Goal: Ask a question

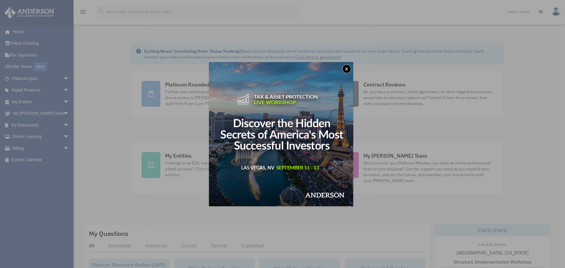
click at [348, 66] on button "x" at bounding box center [346, 68] width 9 height 9
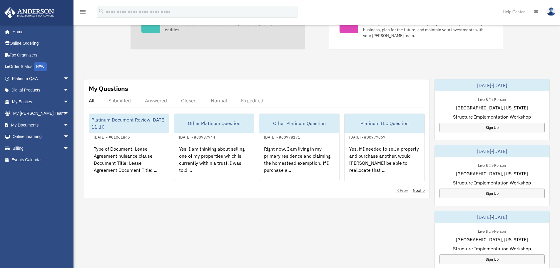
scroll to position [147, 0]
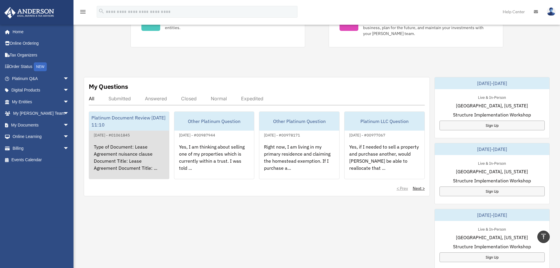
click at [137, 166] on div "Type of Document: Lease Agreement nuisance clause Document Title: Lease Agreeme…" at bounding box center [129, 161] width 80 height 46
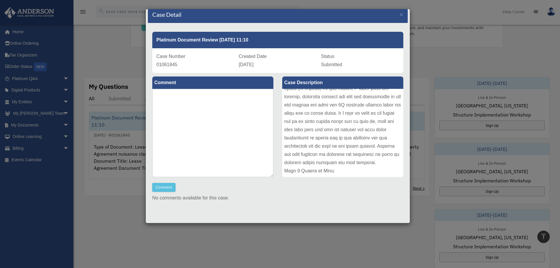
scroll to position [10, 0]
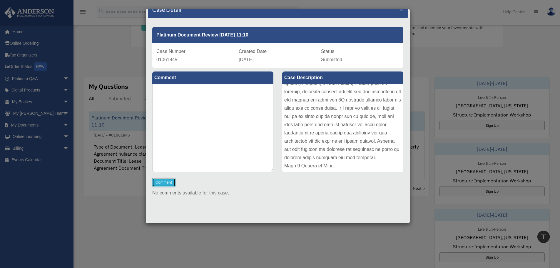
click at [163, 181] on button "Comment" at bounding box center [163, 182] width 23 height 9
click at [236, 101] on textarea at bounding box center [212, 128] width 121 height 88
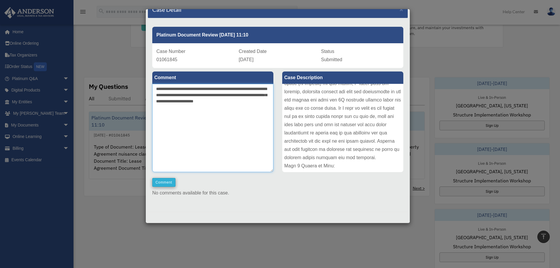
type textarea "**********"
click at [168, 181] on button "Comment" at bounding box center [163, 182] width 23 height 9
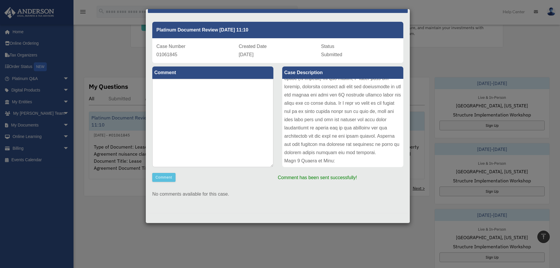
scroll to position [16, 0]
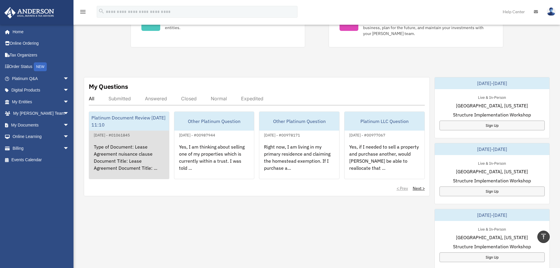
click at [125, 148] on div "Type of Document: Lease Agreement nuisance clause Document Title: Lease Agreeme…" at bounding box center [129, 161] width 80 height 46
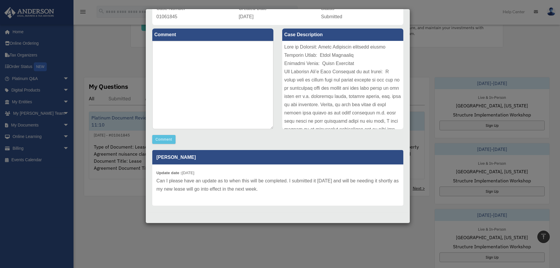
scroll to position [54, 0]
drag, startPoint x: 155, startPoint y: 181, endPoint x: 285, endPoint y: 191, distance: 130.3
click at [285, 191] on div "Update date : 08-11-2025 Can I please have an update as to when this will be co…" at bounding box center [277, 184] width 251 height 41
copy p "Can I please have an update as to when this will be completed. I submitted it 1…"
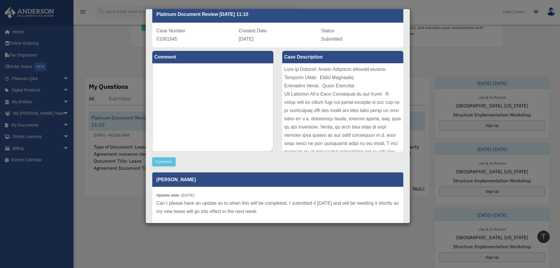
scroll to position [0, 0]
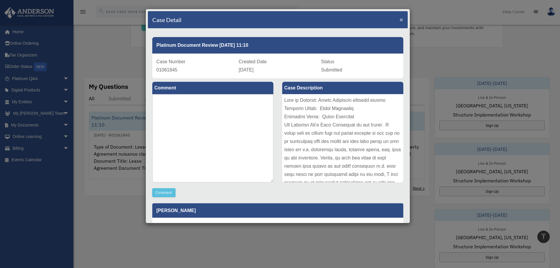
click at [400, 20] on span "×" at bounding box center [402, 19] width 4 height 7
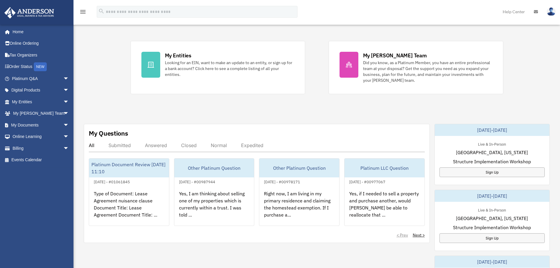
scroll to position [118, 0]
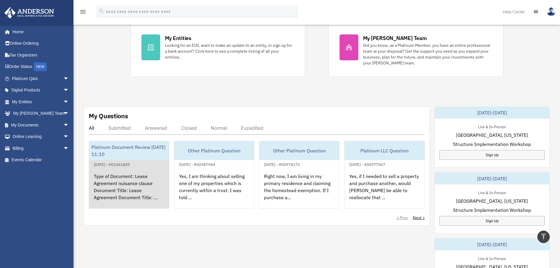
click at [143, 193] on div "Type of Document: Lease Agreement nuisance clause Document Title: Lease Agreeme…" at bounding box center [129, 191] width 80 height 46
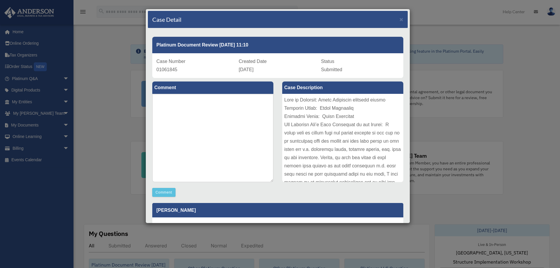
scroll to position [0, 0]
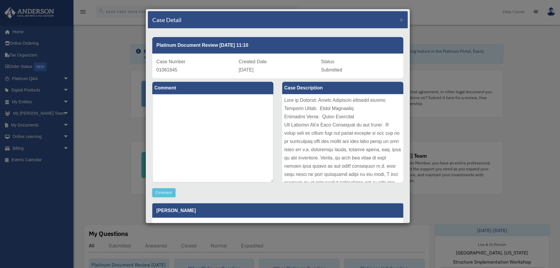
click at [400, 21] on div "Case Detail ×" at bounding box center [278, 19] width 260 height 17
click at [400, 21] on span "×" at bounding box center [402, 19] width 4 height 7
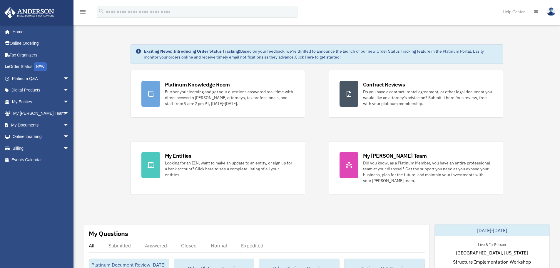
click at [550, 11] on img at bounding box center [551, 11] width 9 height 9
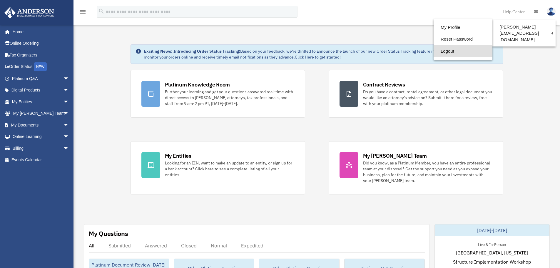
click at [435, 54] on link "Logout" at bounding box center [463, 51] width 59 height 12
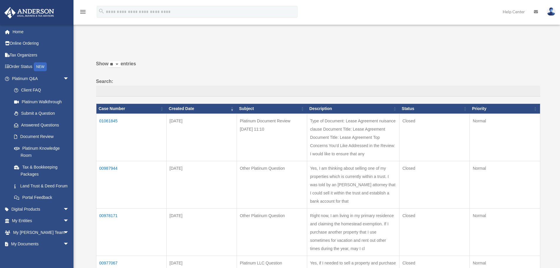
click at [115, 120] on td "01061845" at bounding box center [131, 136] width 70 height 47
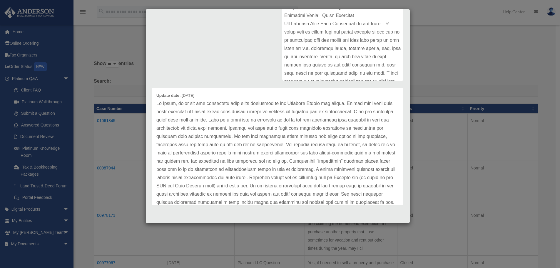
scroll to position [29, 0]
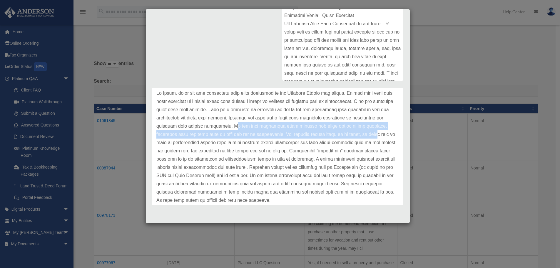
drag, startPoint x: 237, startPoint y: 128, endPoint x: 379, endPoint y: 131, distance: 142.3
click at [379, 131] on p at bounding box center [277, 146] width 243 height 115
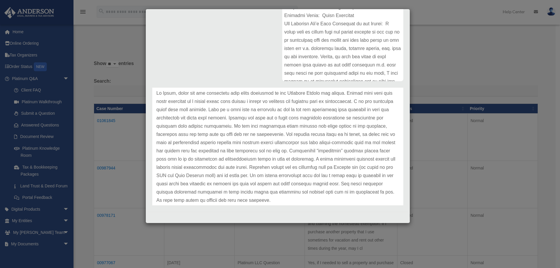
click at [304, 140] on p at bounding box center [277, 146] width 243 height 115
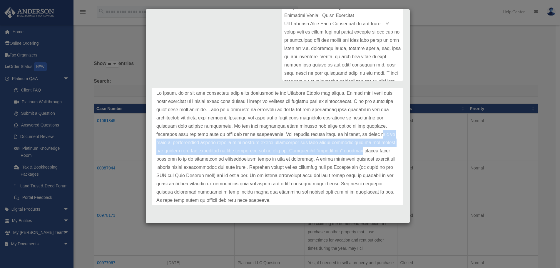
drag, startPoint x: 158, startPoint y: 143, endPoint x: 386, endPoint y: 153, distance: 228.1
click at [386, 153] on p at bounding box center [277, 146] width 243 height 115
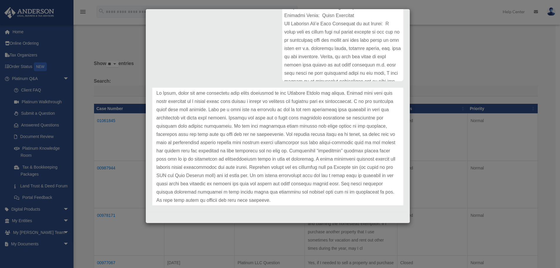
click at [370, 164] on p at bounding box center [277, 146] width 243 height 115
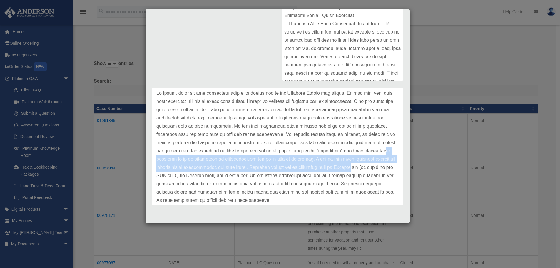
drag, startPoint x: 178, startPoint y: 158, endPoint x: 391, endPoint y: 170, distance: 213.5
click at [391, 170] on div "Update date : 08-11-2025" at bounding box center [277, 147] width 251 height 140
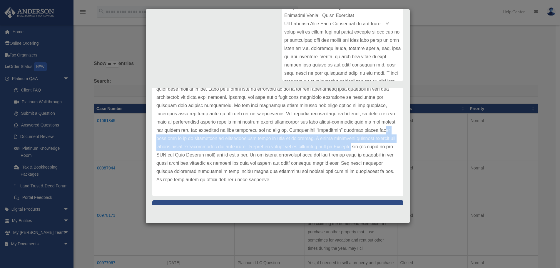
scroll to position [59, 0]
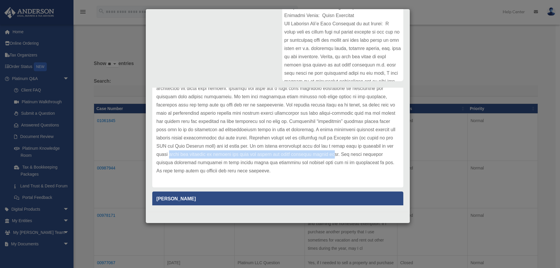
drag, startPoint x: 212, startPoint y: 153, endPoint x: 369, endPoint y: 154, distance: 157.6
click at [369, 154] on p at bounding box center [277, 117] width 243 height 115
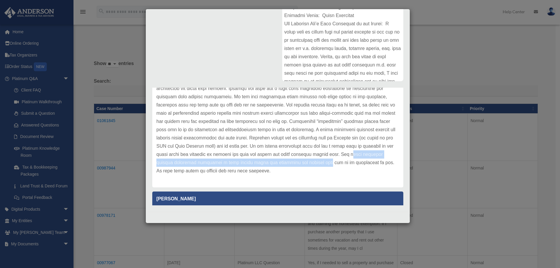
drag, startPoint x: 158, startPoint y: 164, endPoint x: 344, endPoint y: 161, distance: 185.8
click at [344, 161] on p at bounding box center [277, 117] width 243 height 115
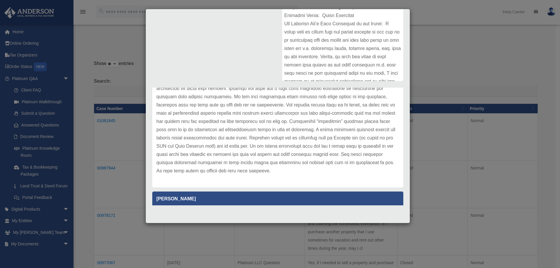
click at [232, 149] on p at bounding box center [277, 117] width 243 height 115
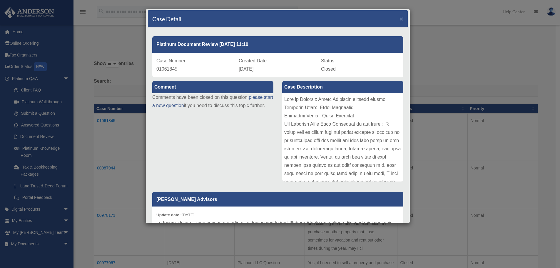
scroll to position [0, 0]
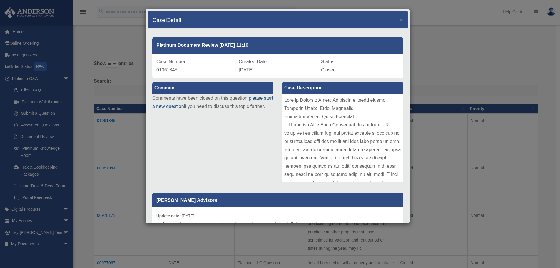
click at [178, 107] on link "please start a new question" at bounding box center [212, 102] width 121 height 13
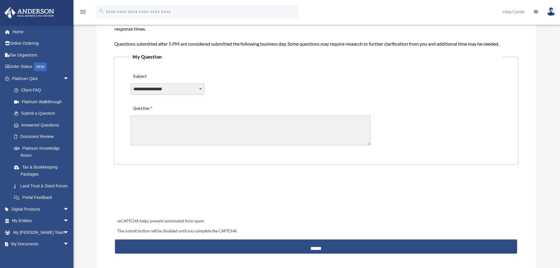
scroll to position [147, 0]
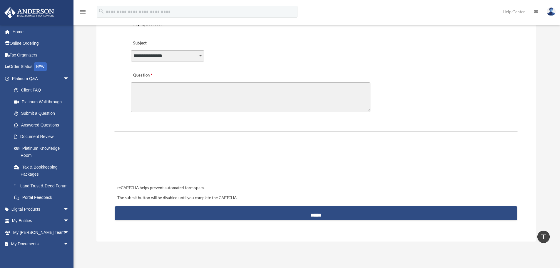
click at [157, 61] on select "**********" at bounding box center [168, 55] width 74 height 11
select select "******"
click at [131, 50] on select "**********" at bounding box center [168, 55] width 74 height 11
click at [174, 94] on textarea "Question" at bounding box center [251, 97] width 240 height 30
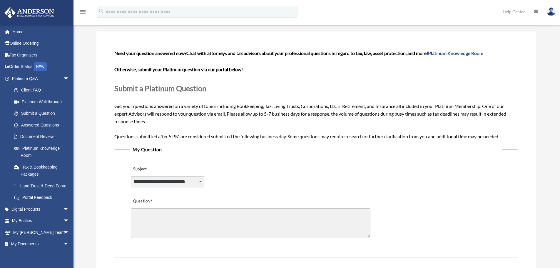
scroll to position [88, 0]
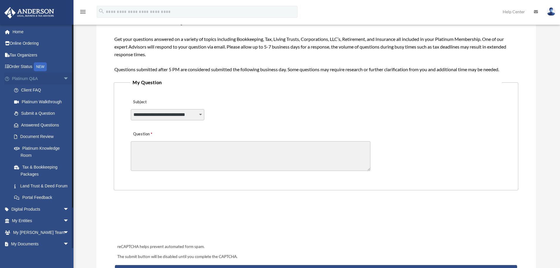
click at [40, 81] on link "Platinum Q&A arrow_drop_down" at bounding box center [41, 79] width 74 height 12
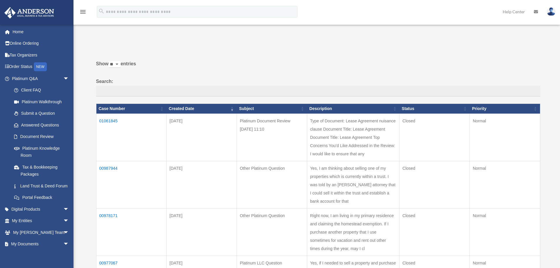
click at [115, 121] on td "01061845" at bounding box center [131, 136] width 70 height 47
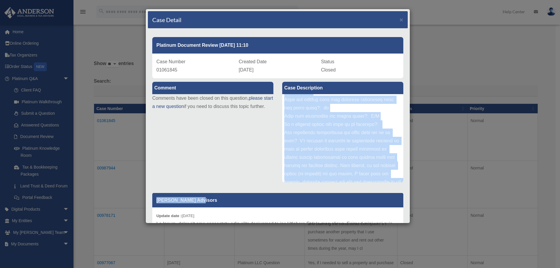
scroll to position [328, 0]
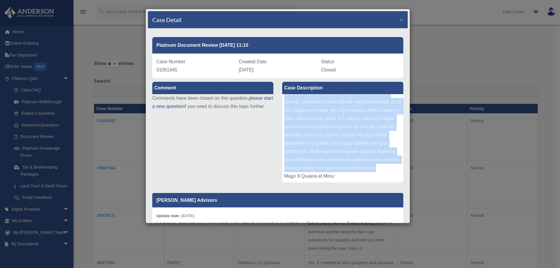
drag, startPoint x: 283, startPoint y: 133, endPoint x: 368, endPoint y: 166, distance: 91.2
click at [368, 166] on div at bounding box center [342, 138] width 121 height 88
copy div "Top Concerns You’d Like Addressed in the Review: I would like to ensure that an…"
click at [172, 108] on link "please start a new question" at bounding box center [212, 102] width 121 height 13
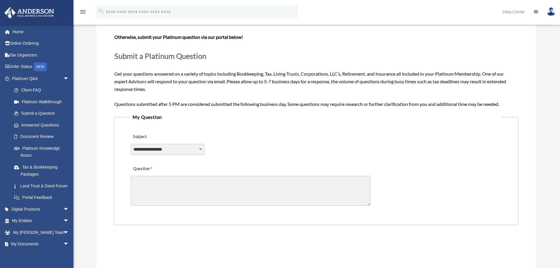
scroll to position [88, 0]
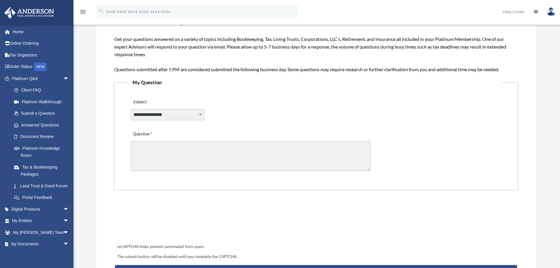
click at [168, 112] on select "**********" at bounding box center [168, 114] width 74 height 11
select select "******"
click at [131, 109] on select "**********" at bounding box center [168, 114] width 74 height 11
click at [188, 165] on textarea "Question" at bounding box center [251, 156] width 240 height 30
paste textarea "**********"
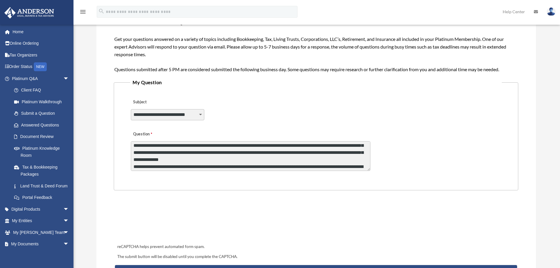
scroll to position [0, 0]
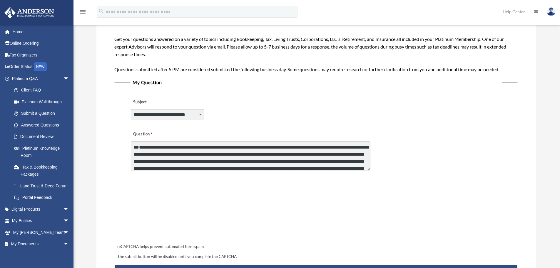
click at [176, 145] on textarea "Question" at bounding box center [251, 156] width 240 height 30
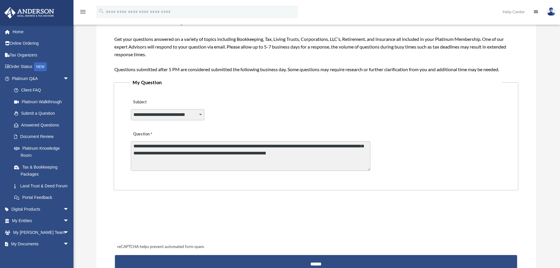
scroll to position [43, 0]
drag, startPoint x: 175, startPoint y: 146, endPoint x: 174, endPoint y: 158, distance: 11.9
click at [174, 158] on textarea "Question" at bounding box center [251, 156] width 240 height 30
drag, startPoint x: 368, startPoint y: 171, endPoint x: 365, endPoint y: 158, distance: 13.2
click at [365, 228] on form "**********" at bounding box center [316, 127] width 404 height 290
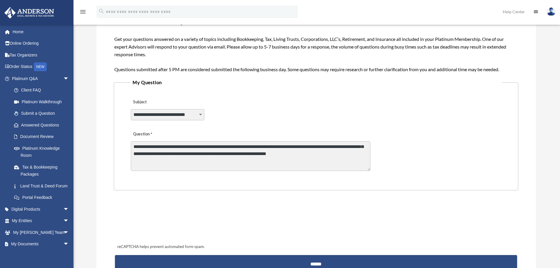
drag, startPoint x: 368, startPoint y: 169, endPoint x: 290, endPoint y: 170, distance: 77.6
click at [365, 206] on form "**********" at bounding box center [316, 127] width 404 height 290
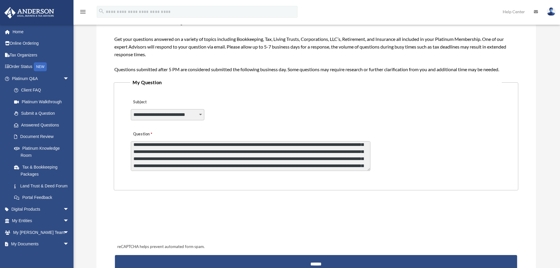
scroll to position [14, 0]
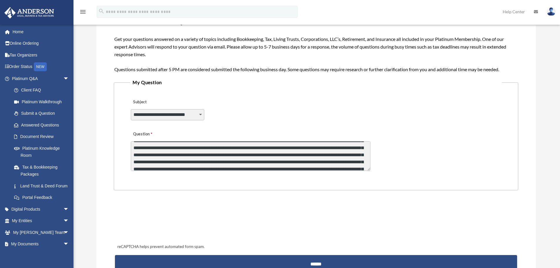
click at [176, 169] on textarea "Question" at bounding box center [251, 156] width 240 height 30
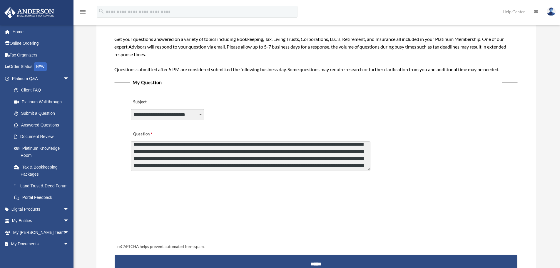
scroll to position [44, 0]
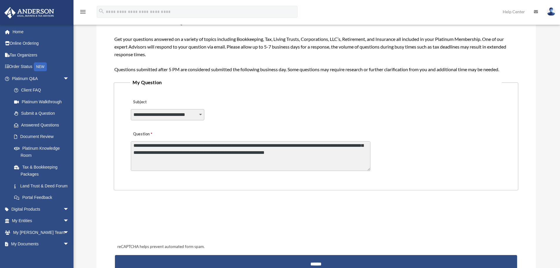
click at [179, 169] on textarea "Question" at bounding box center [251, 156] width 240 height 30
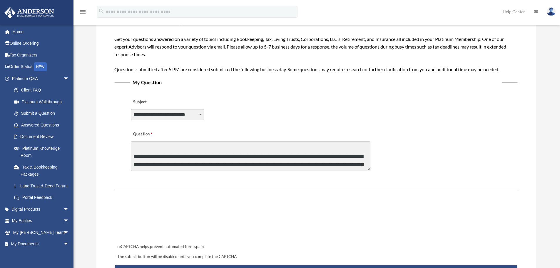
scroll to position [80, 0]
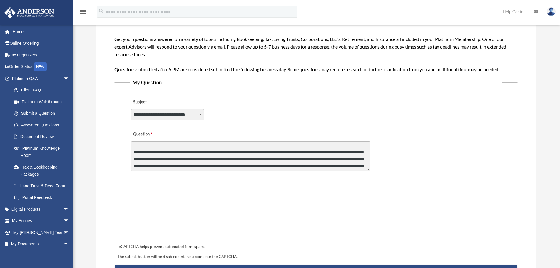
click at [358, 152] on textarea "Question" at bounding box center [251, 156] width 240 height 30
drag, startPoint x: 368, startPoint y: 169, endPoint x: 374, endPoint y: 213, distance: 44.2
click at [371, 246] on form "**********" at bounding box center [316, 132] width 404 height 300
drag, startPoint x: 369, startPoint y: 168, endPoint x: 365, endPoint y: 201, distance: 32.6
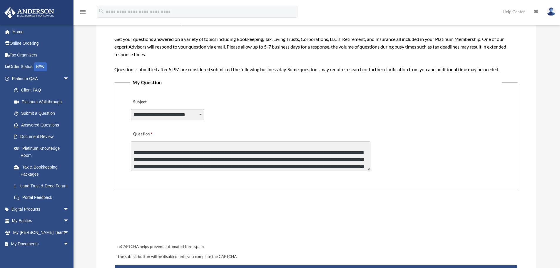
click at [365, 201] on form "**********" at bounding box center [316, 132] width 404 height 300
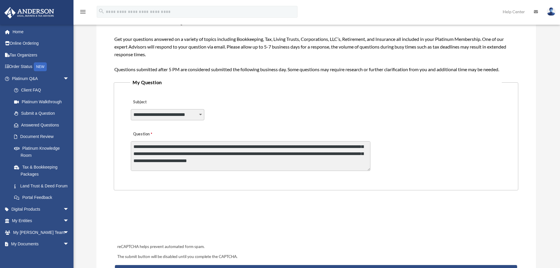
click at [359, 166] on textarea "Question" at bounding box center [251, 156] width 240 height 30
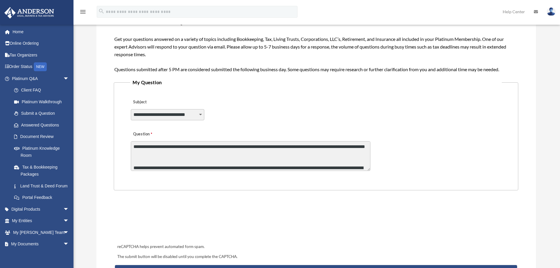
type textarea "**********"
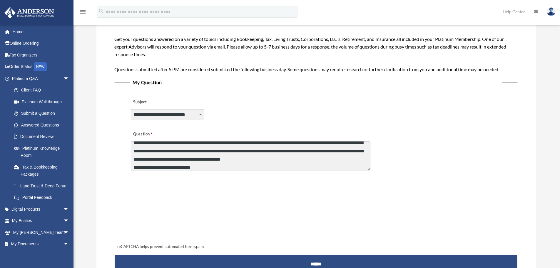
scroll to position [167, 0]
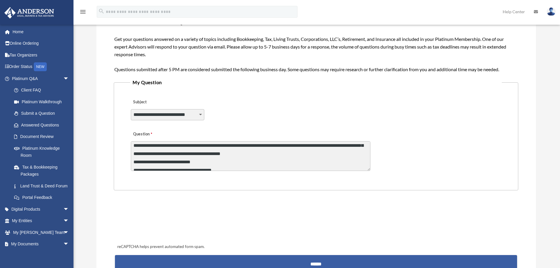
click at [314, 261] on input "******" at bounding box center [316, 262] width 402 height 14
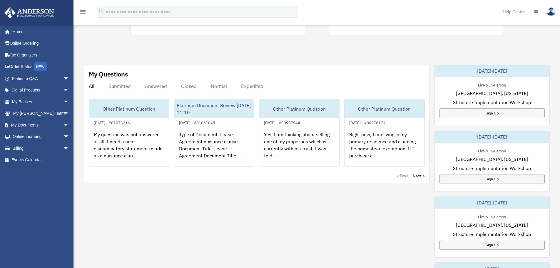
scroll to position [176, 0]
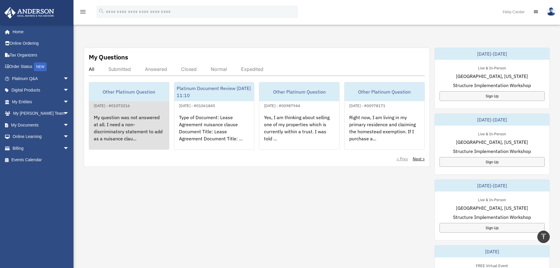
click at [115, 139] on div "My question was not answered at all. I need a non-discriminatory statement to a…" at bounding box center [129, 132] width 80 height 46
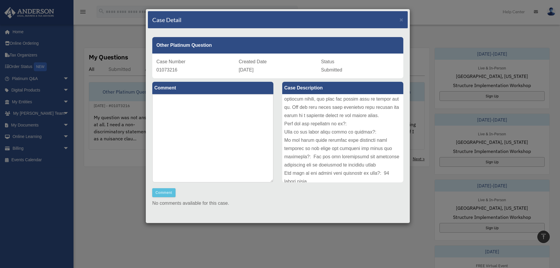
scroll to position [382, 0]
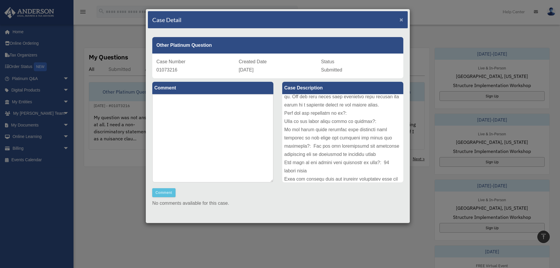
click at [400, 16] on span "×" at bounding box center [402, 19] width 4 height 7
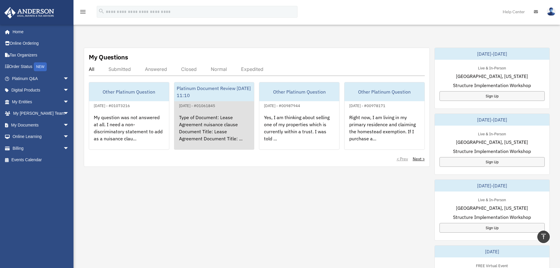
click at [202, 132] on div "Type of Document: Lease Agreement nuisance clause Document Title: Lease Agreeme…" at bounding box center [214, 132] width 80 height 46
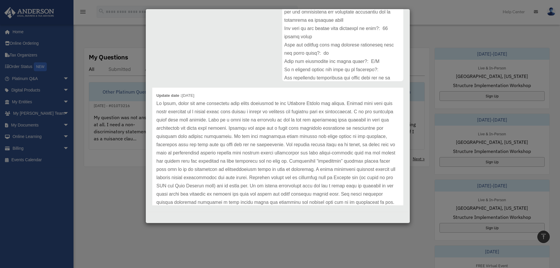
scroll to position [29, 0]
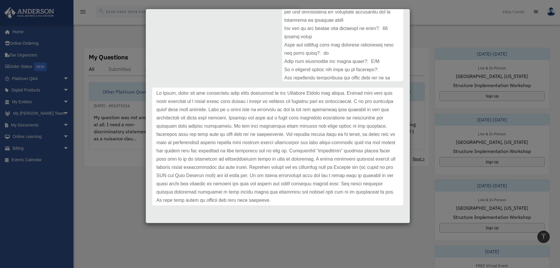
click at [185, 137] on p at bounding box center [277, 146] width 243 height 115
drag, startPoint x: 176, startPoint y: 135, endPoint x: 292, endPoint y: 135, distance: 115.8
click at [292, 135] on p at bounding box center [277, 146] width 243 height 115
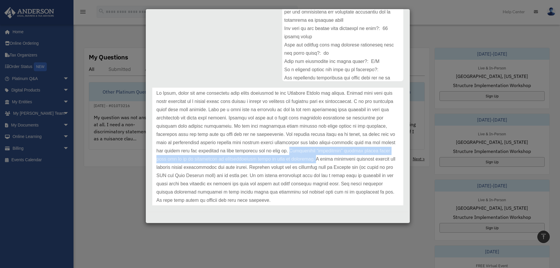
drag, startPoint x: 314, startPoint y: 152, endPoint x: 335, endPoint y: 161, distance: 22.9
click at [335, 161] on p at bounding box center [277, 146] width 243 height 115
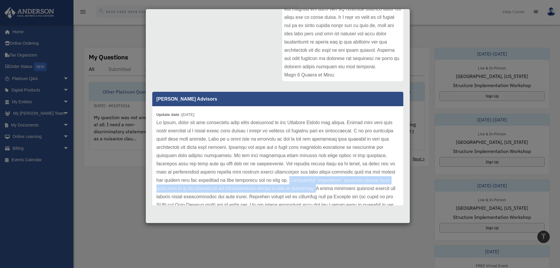
scroll to position [0, 0]
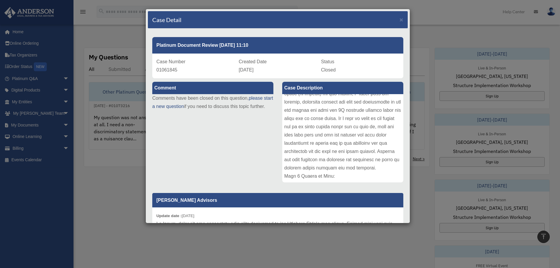
click at [399, 21] on div "Case Detail ×" at bounding box center [278, 19] width 260 height 17
click at [400, 20] on span "×" at bounding box center [402, 19] width 4 height 7
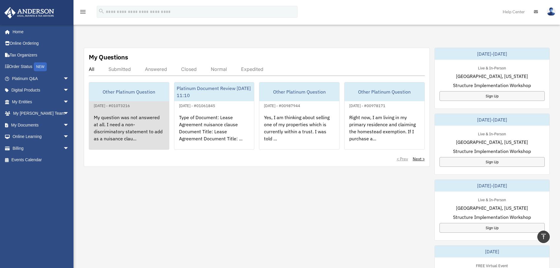
click at [123, 137] on div "My question was not answered at all. I need a non-discriminatory statement to a…" at bounding box center [129, 132] width 80 height 46
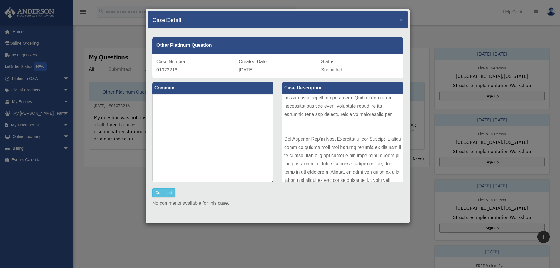
scroll to position [235, 0]
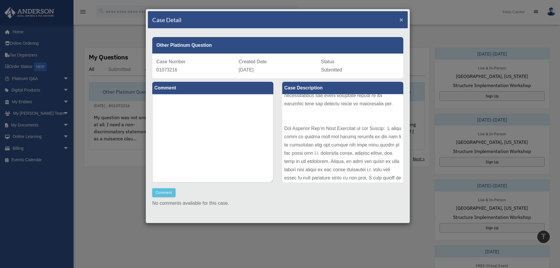
click at [400, 20] on span "×" at bounding box center [402, 19] width 4 height 7
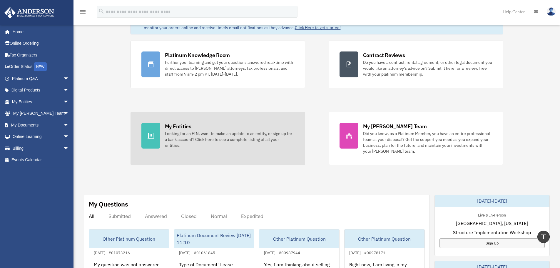
scroll to position [0, 0]
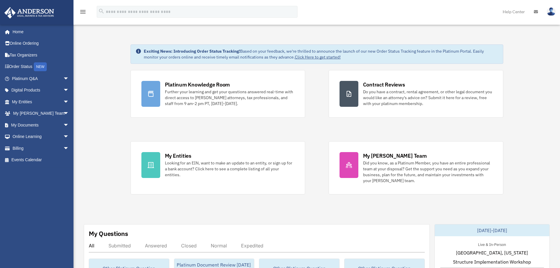
click at [551, 4] on link at bounding box center [551, 12] width 18 height 26
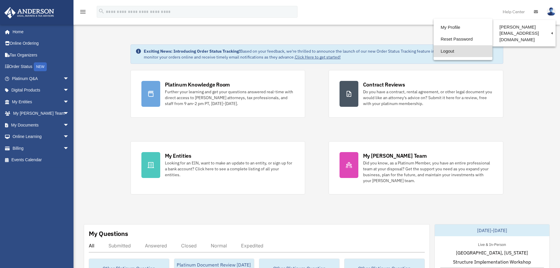
click at [443, 51] on link "Logout" at bounding box center [463, 51] width 59 height 12
